Goal: Task Accomplishment & Management: Manage account settings

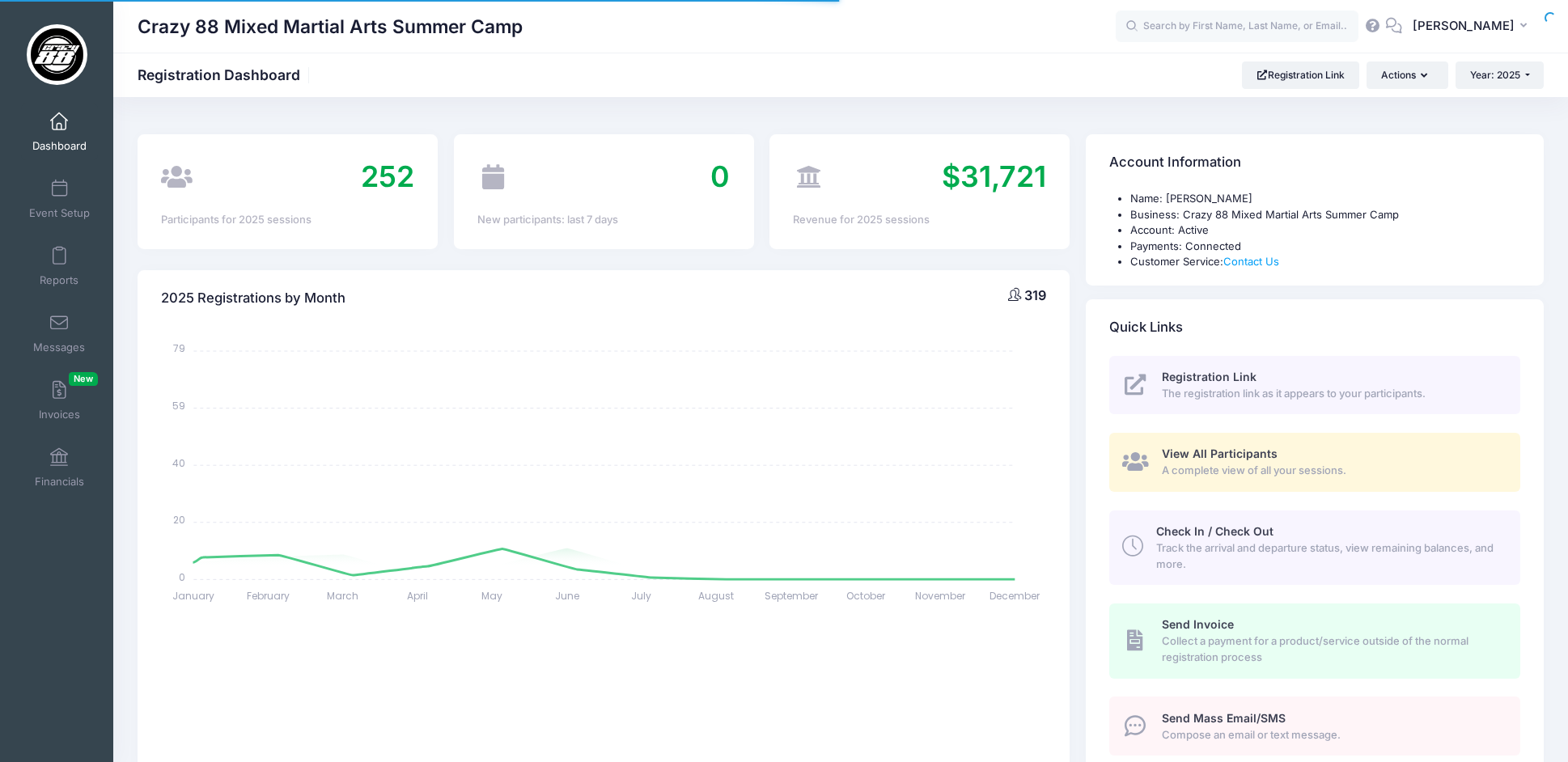
select select
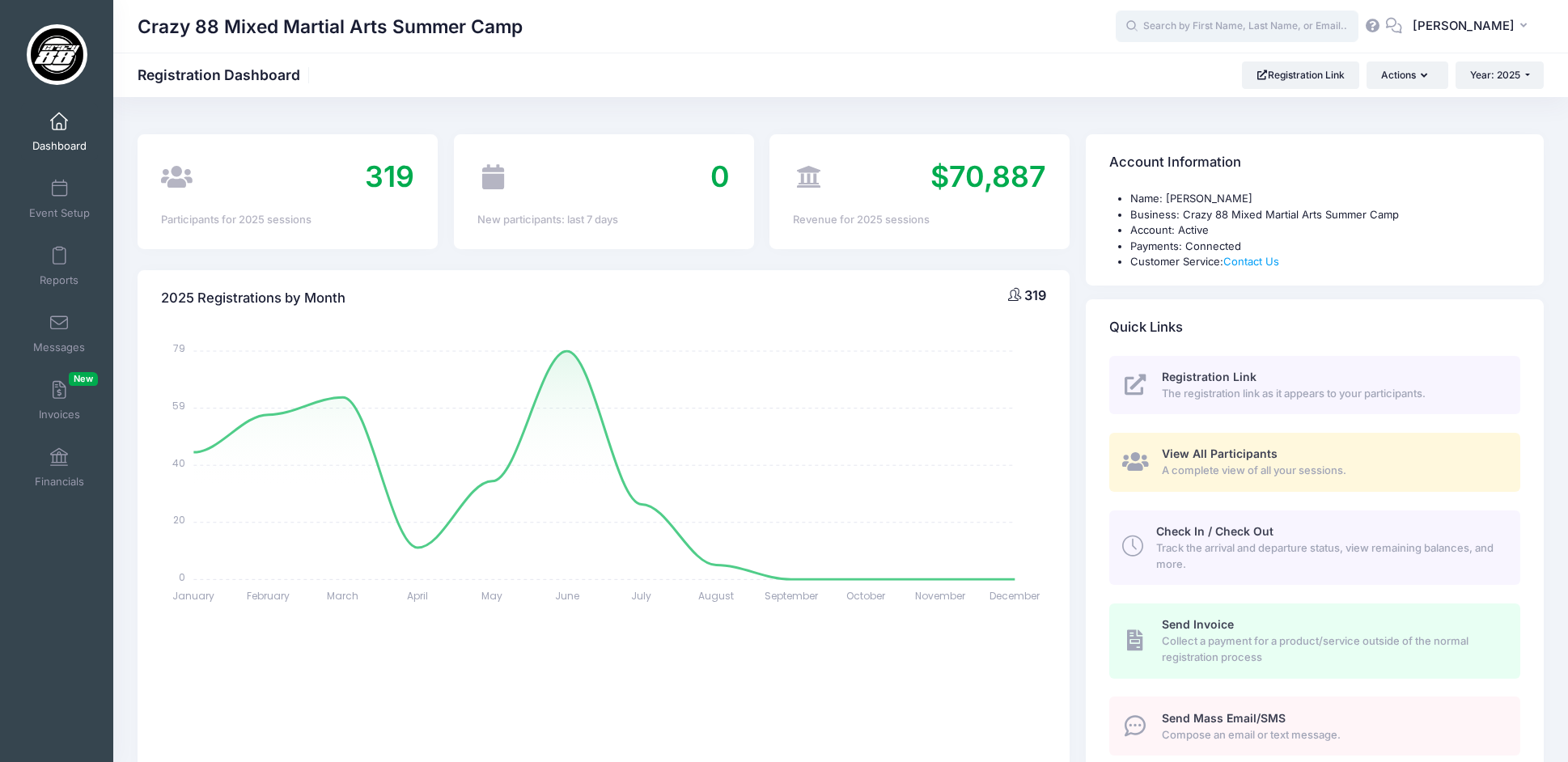
click at [1299, 35] on input "text" at bounding box center [1237, 26] width 243 height 32
click at [1308, 68] on p "[PERSON_NAME]" at bounding box center [1268, 68] width 267 height 17
type input "Kamari Morgan (Week 10: Owings Mills, Aug-18, 2025)"
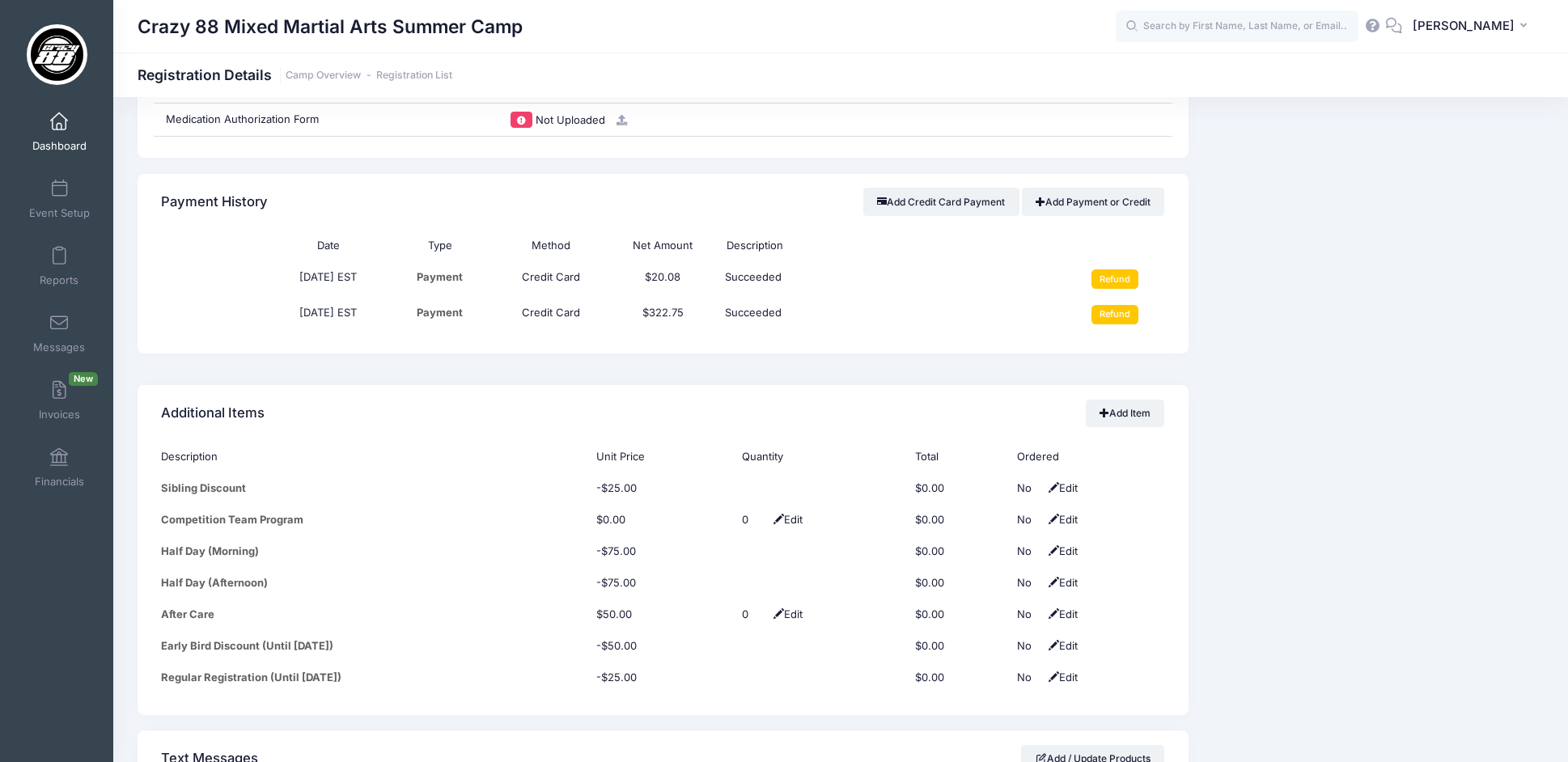
scroll to position [1192, 0]
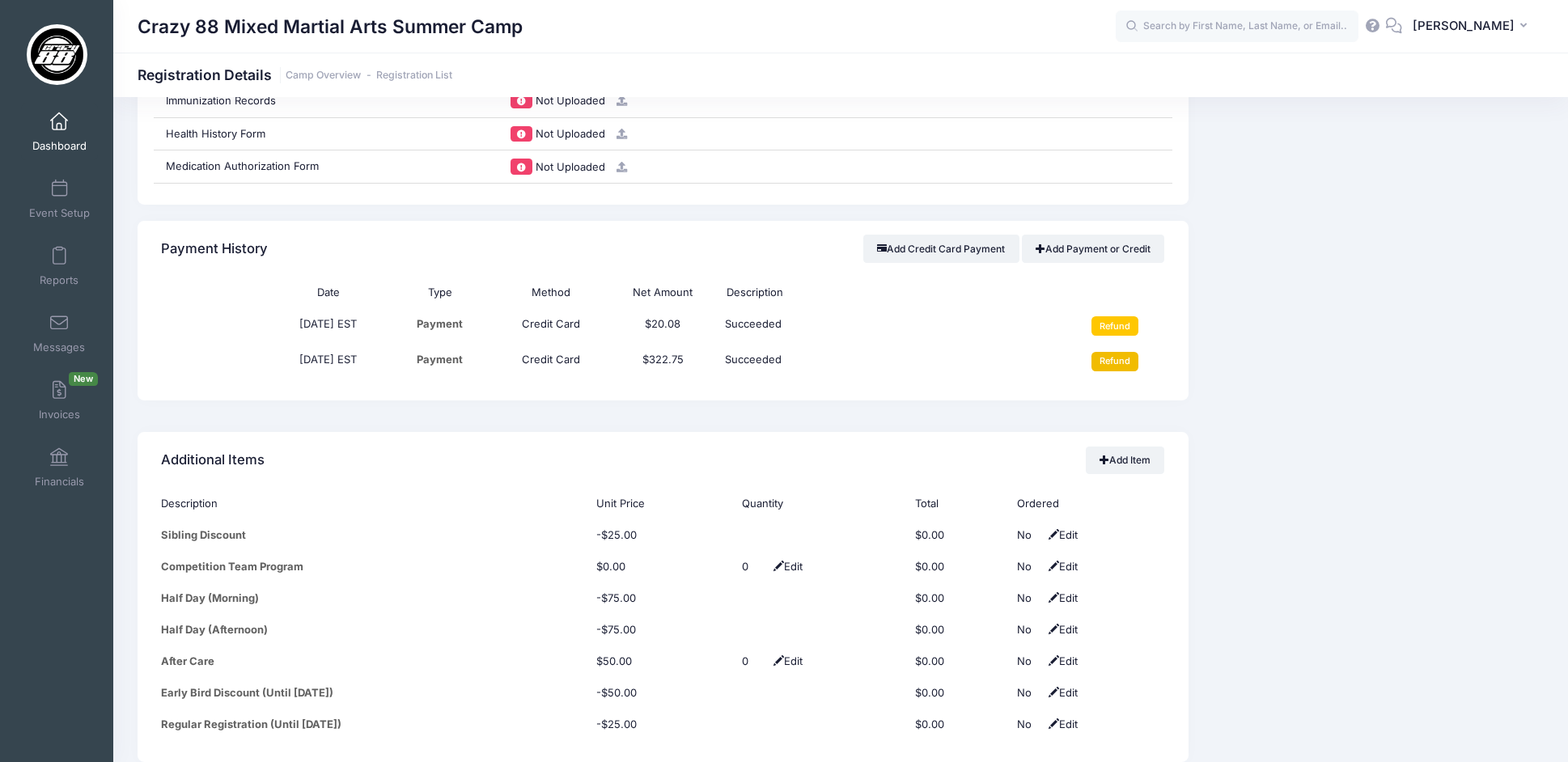
click at [1118, 365] on input "Refund" at bounding box center [1115, 362] width 47 height 19
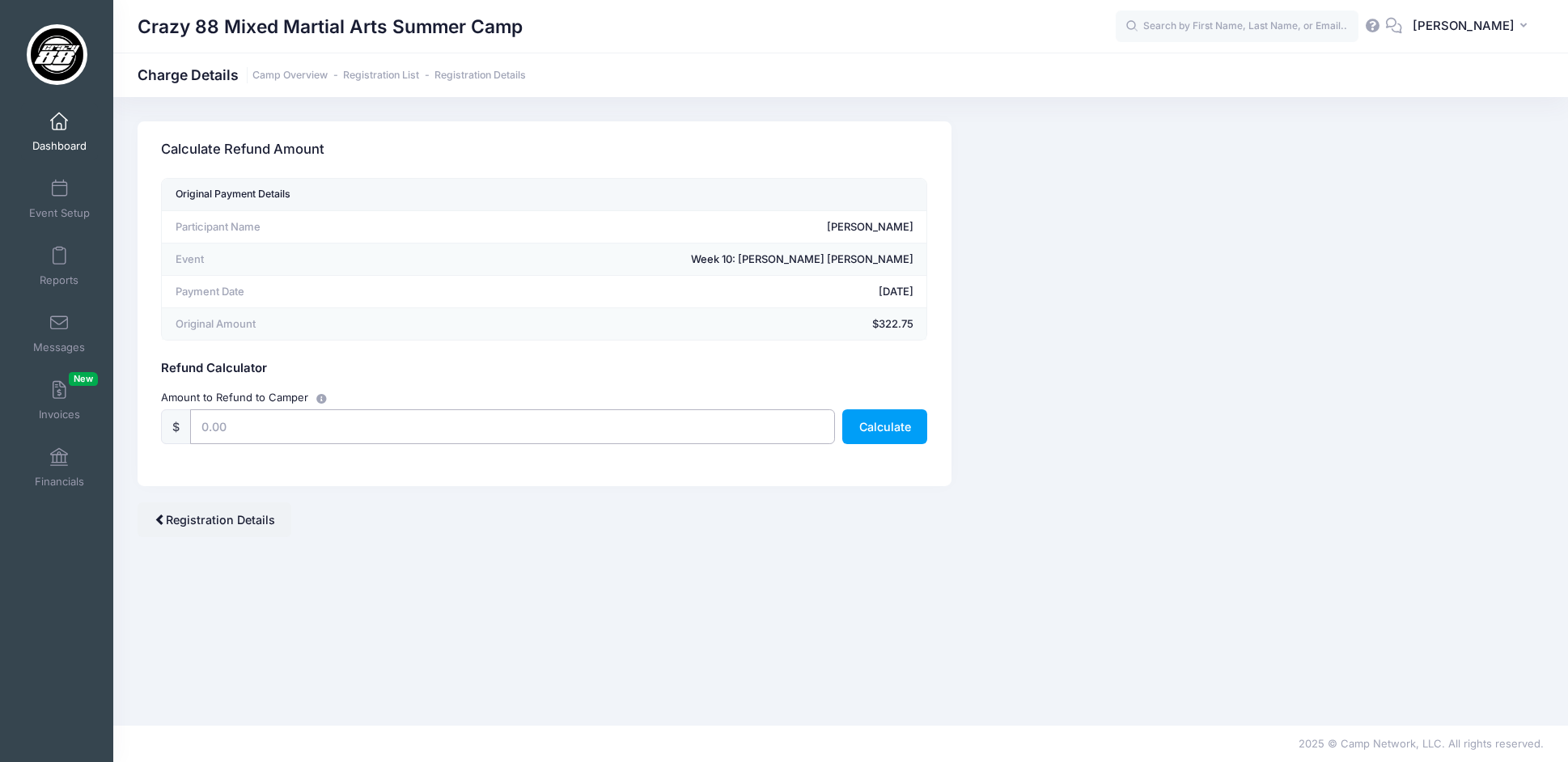
click at [392, 429] on input "text" at bounding box center [512, 427] width 644 height 35
type input "322.75"
drag, startPoint x: 416, startPoint y: 363, endPoint x: 568, endPoint y: 392, distance: 154.7
click at [415, 364] on h5 "Refund Calculator" at bounding box center [544, 369] width 766 height 15
click at [888, 429] on button "Calculate" at bounding box center [885, 427] width 85 height 35
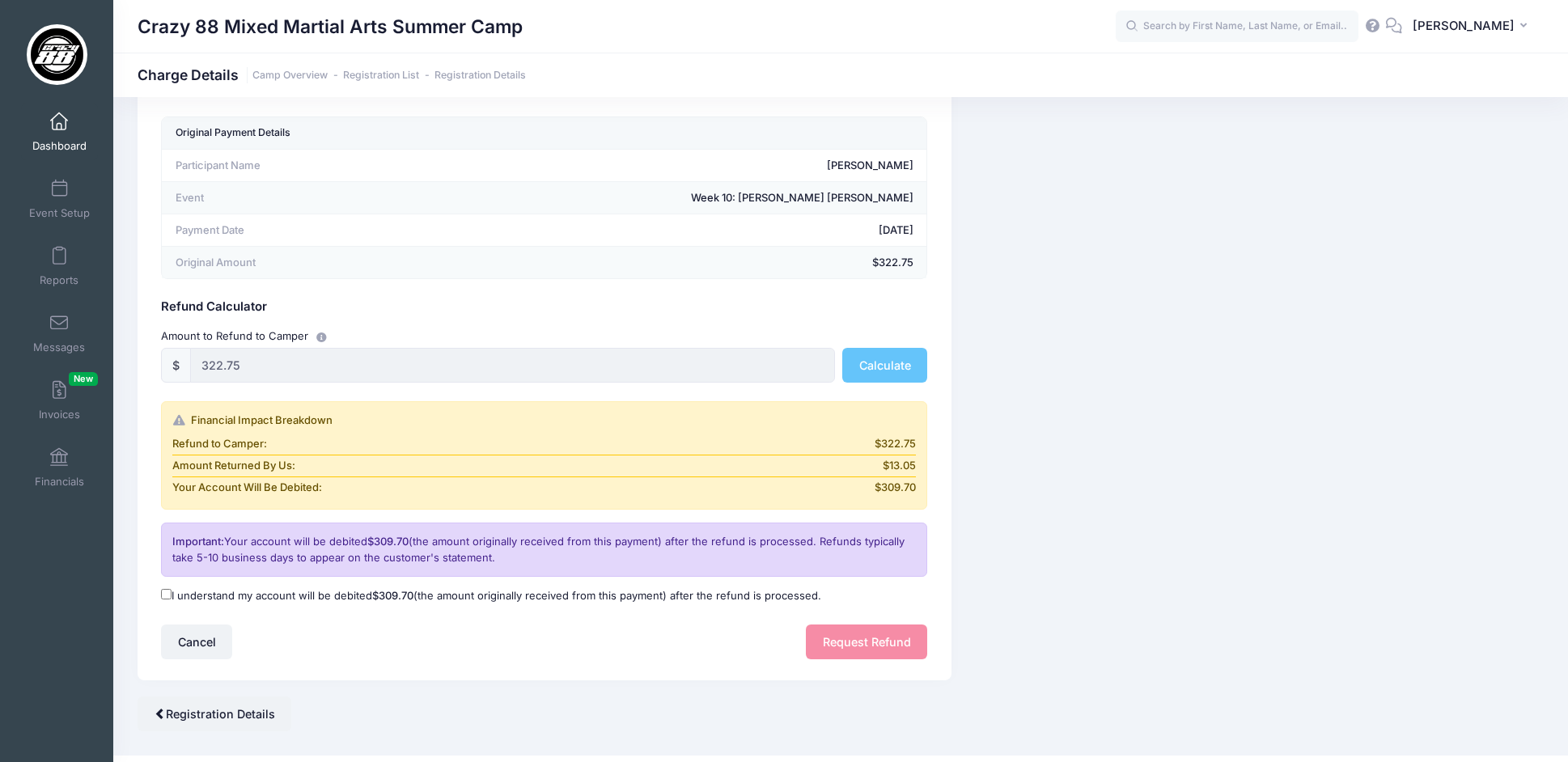
scroll to position [78, 0]
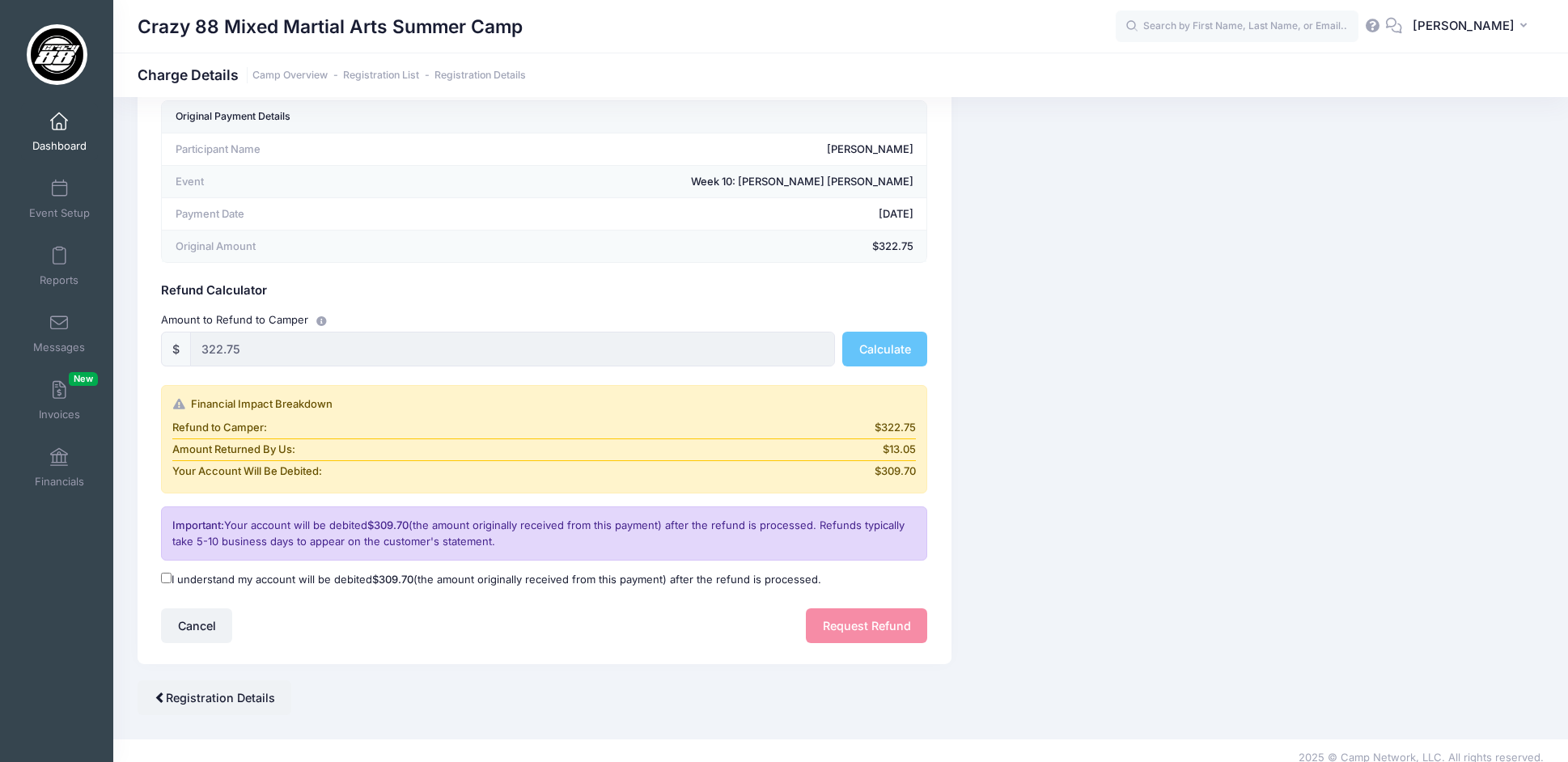
click at [221, 578] on label "I understand my account will be debited $309.70 (the amount originally received…" at bounding box center [491, 580] width 660 height 16
click at [172, 578] on input "I understand my account will be debited $309.70 (the amount originally received…" at bounding box center [166, 578] width 11 height 11
checkbox input "true"
drag, startPoint x: 902, startPoint y: 626, endPoint x: 922, endPoint y: 610, distance: 25.6
click at [903, 626] on button "Request Refund" at bounding box center [866, 626] width 122 height 35
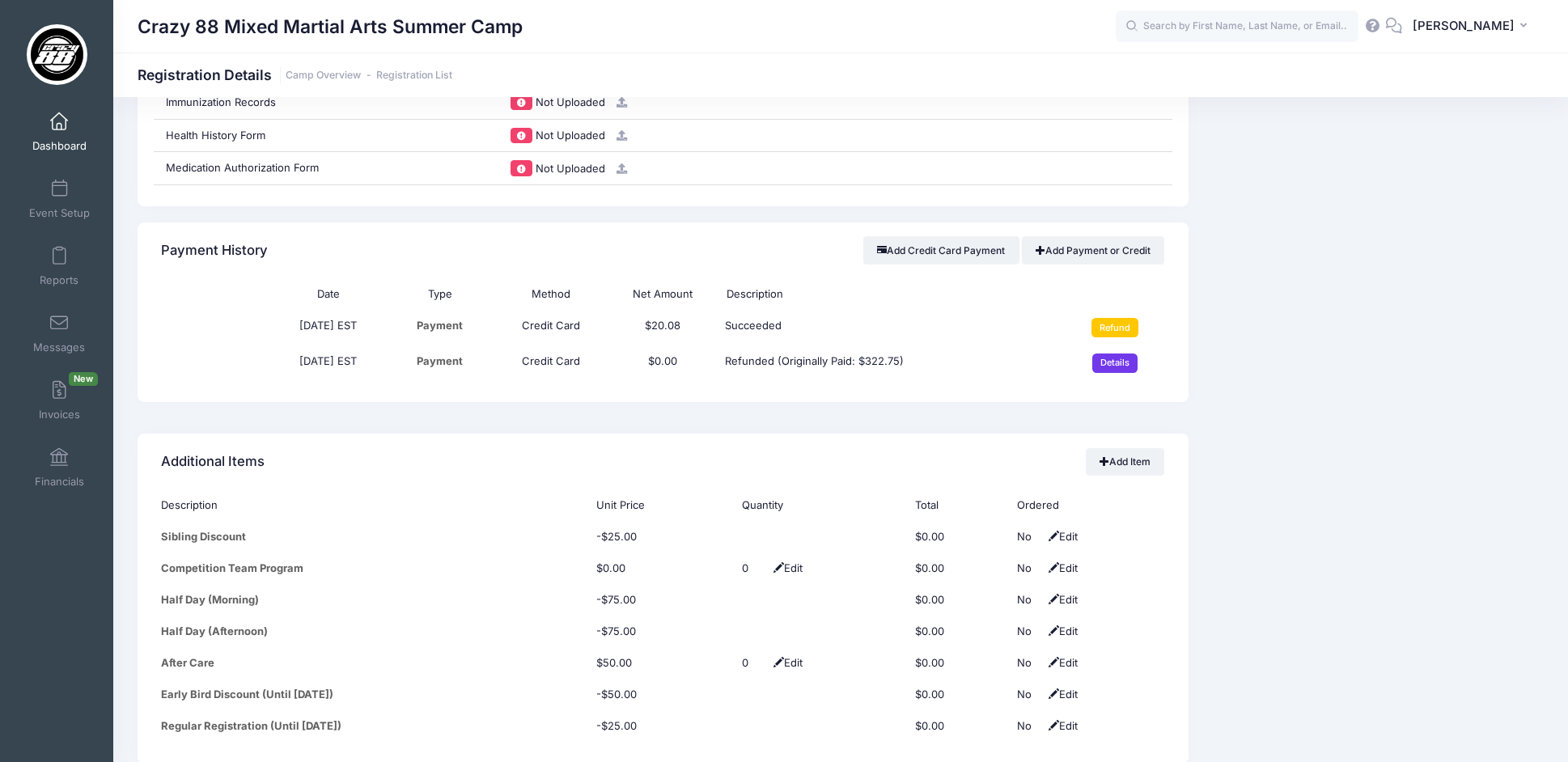
scroll to position [1193, 0]
click at [1119, 363] on input "Details" at bounding box center [1115, 361] width 46 height 19
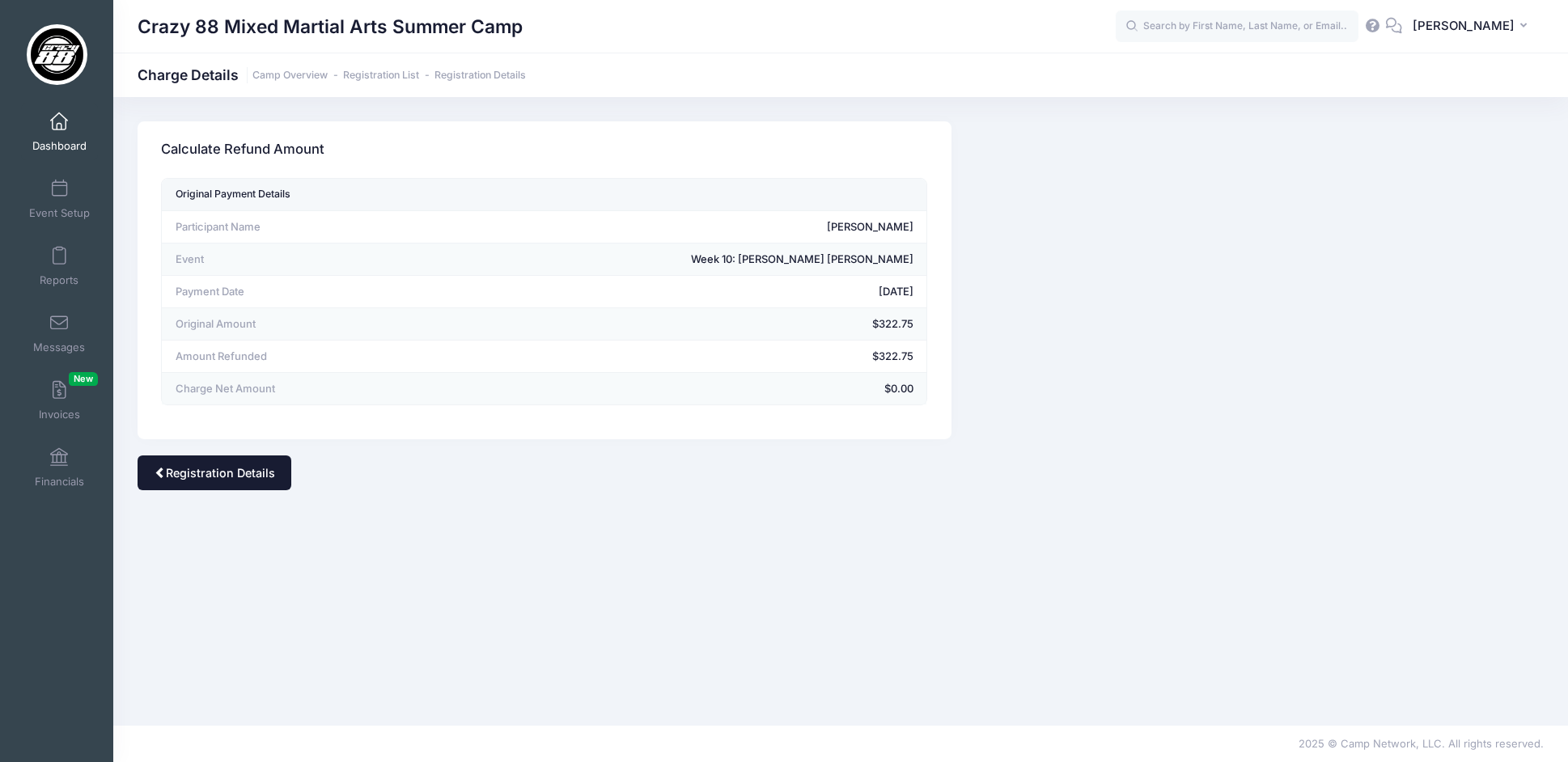
click at [213, 470] on link "Registration Details" at bounding box center [214, 473] width 153 height 35
